Goal: Navigation & Orientation: Find specific page/section

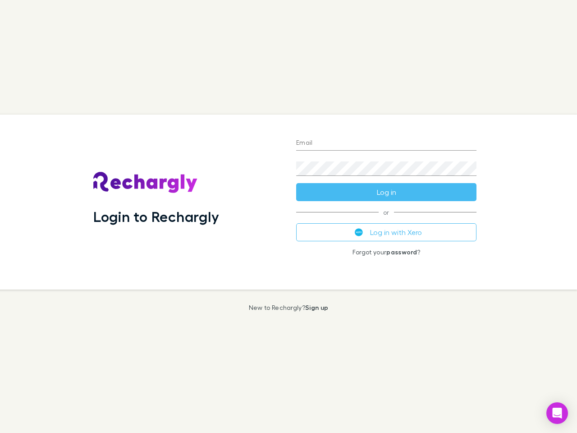
click at [288, 216] on div "Login to Rechargly" at bounding box center [187, 201] width 203 height 175
click at [386, 143] on input "Email" at bounding box center [386, 143] width 180 height 14
click at [386, 192] on button "Log in" at bounding box center [386, 192] width 180 height 18
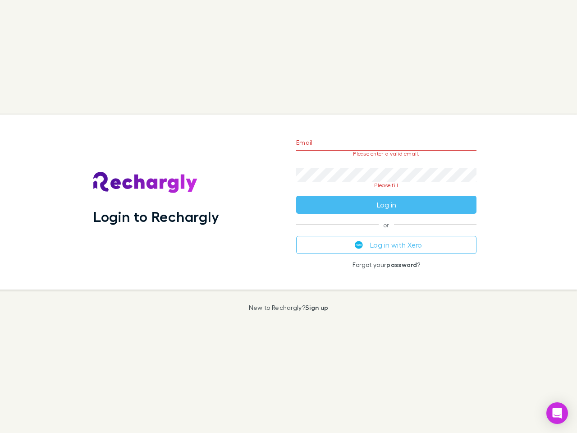
click at [386, 232] on div "Email Please enter a valid email. Password Please fill Log in or Log in with Xe…" at bounding box center [386, 201] width 195 height 175
click at [557, 413] on icon "Open Intercom Messenger" at bounding box center [556, 412] width 9 height 11
